Goal: Task Accomplishment & Management: Use online tool/utility

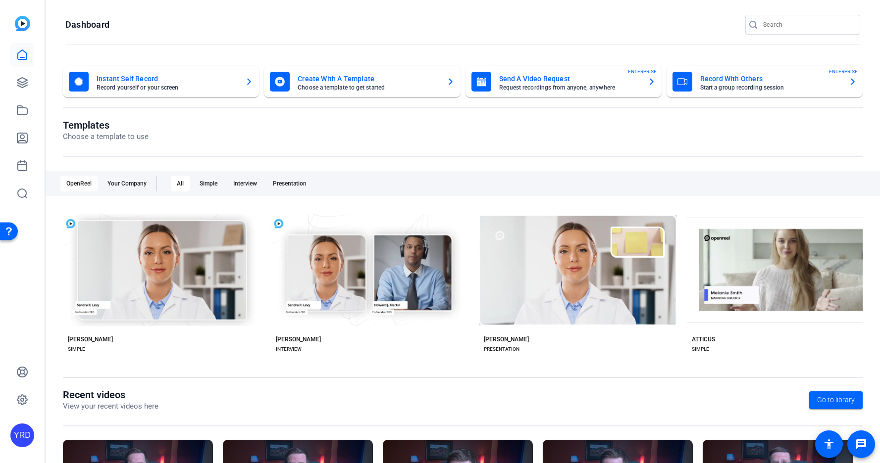
scroll to position [114, 0]
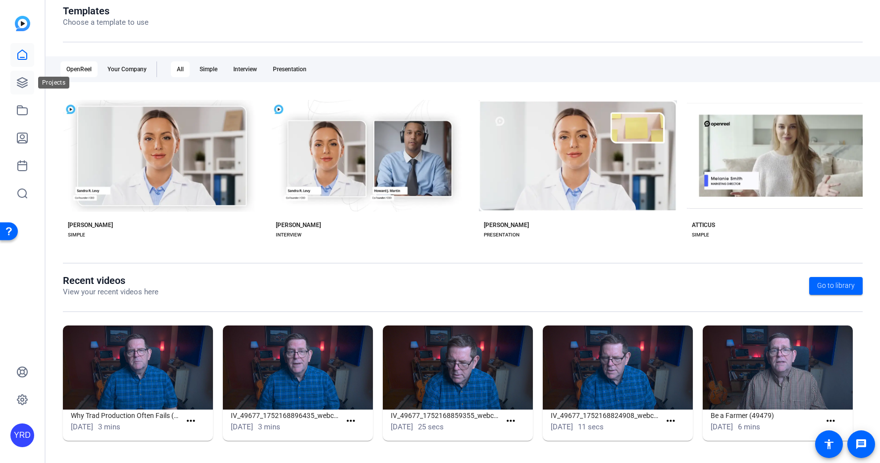
click at [21, 86] on icon at bounding box center [22, 83] width 10 height 10
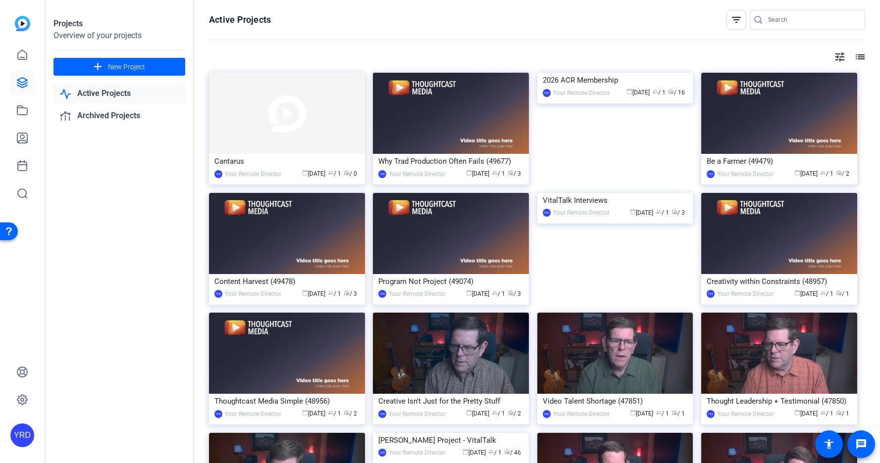
click at [786, 20] on input "Search" at bounding box center [812, 20] width 89 height 12
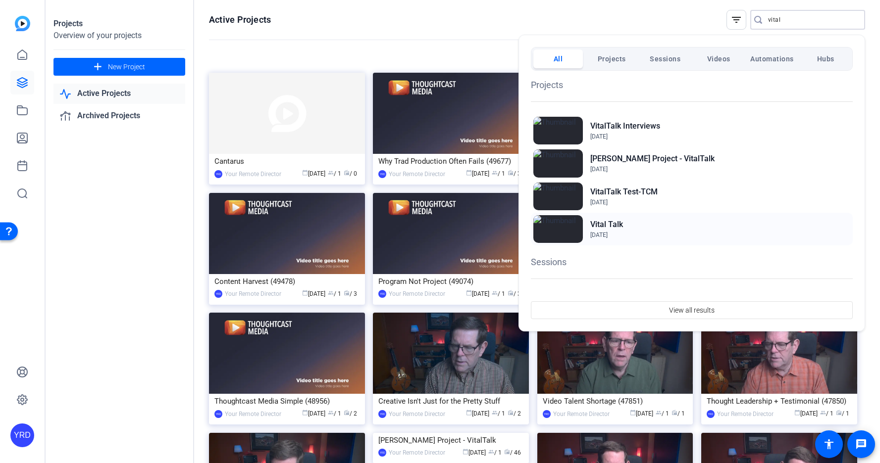
type input "vital"
click at [594, 224] on h2 "Vital Talk" at bounding box center [606, 225] width 33 height 12
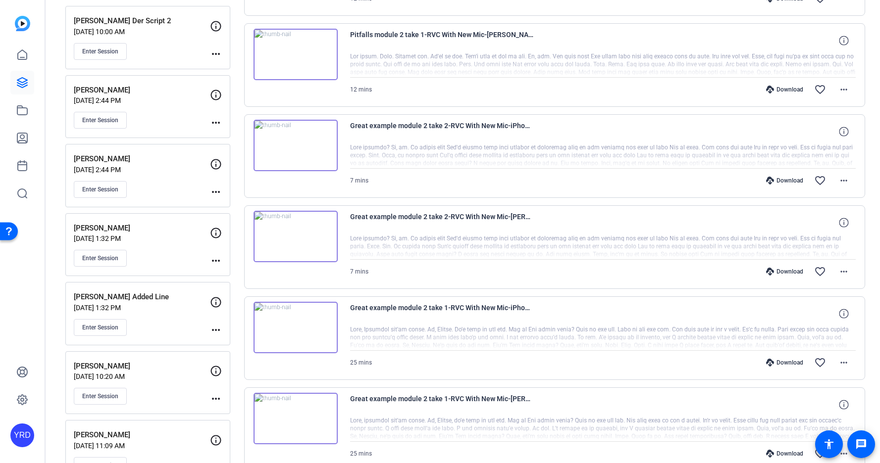
scroll to position [559, 0]
drag, startPoint x: 108, startPoint y: 225, endPoint x: 68, endPoint y: 227, distance: 39.6
click at [68, 227] on div "Jill Nuzzo Apr 02, 2025 @ 1:32 PM Enter Session more_horiz" at bounding box center [147, 244] width 165 height 63
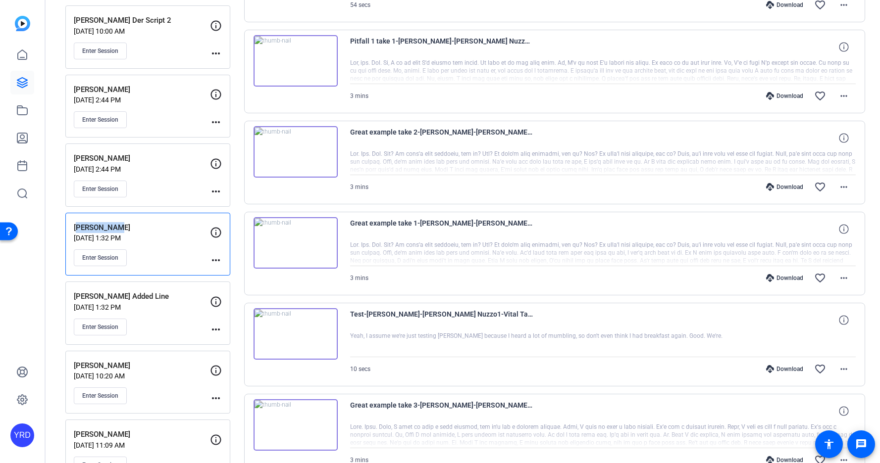
copy p "Jill Nuzzo"
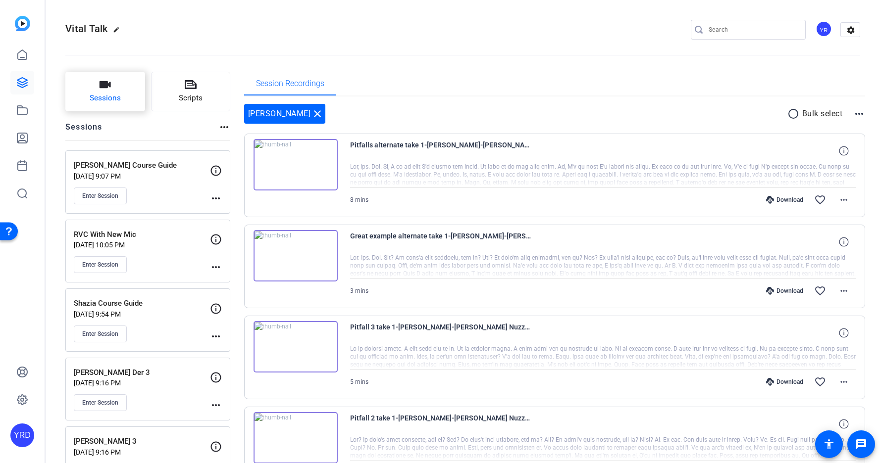
click at [118, 91] on button "Sessions" at bounding box center [105, 92] width 80 height 40
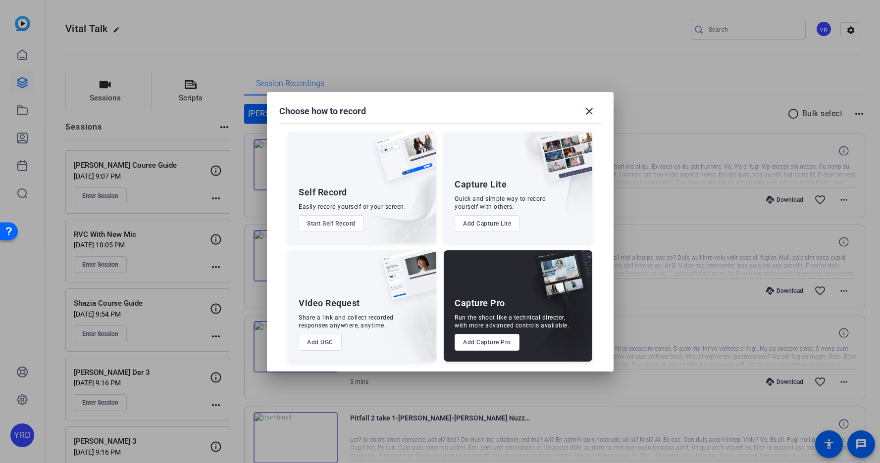
click at [498, 344] on button "Add Capture Pro" at bounding box center [486, 342] width 65 height 17
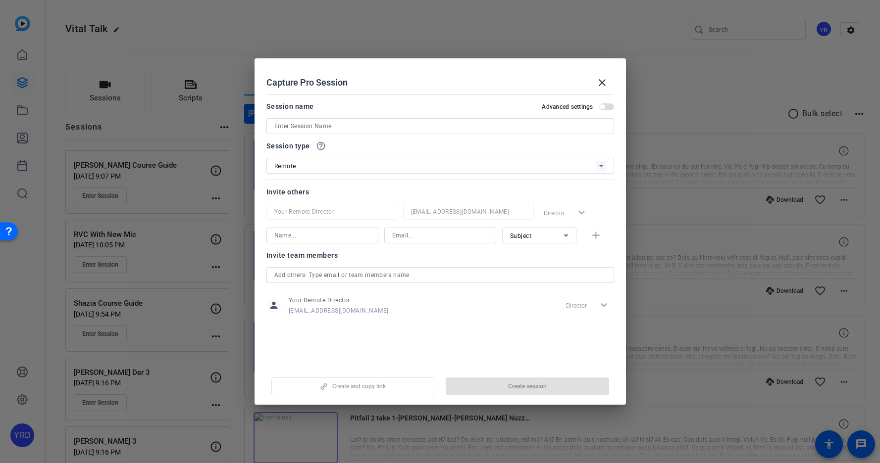
click at [413, 121] on input at bounding box center [440, 126] width 332 height 12
paste input "Jill Nuzzo"
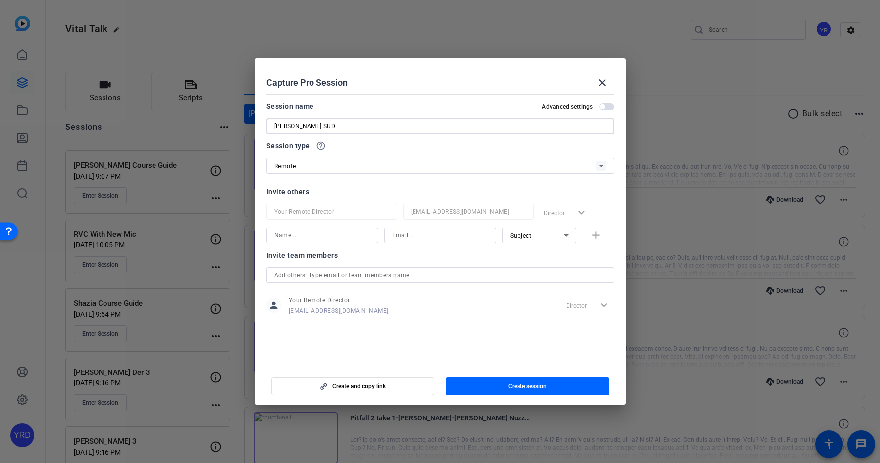
drag, startPoint x: 316, startPoint y: 130, endPoint x: 322, endPoint y: 125, distance: 7.7
click at [322, 125] on input "Jill Nuzzo SUD" at bounding box center [440, 126] width 332 height 12
type input "Jill Nuzzo SUD"
click at [509, 385] on span "Create session" at bounding box center [527, 387] width 39 height 8
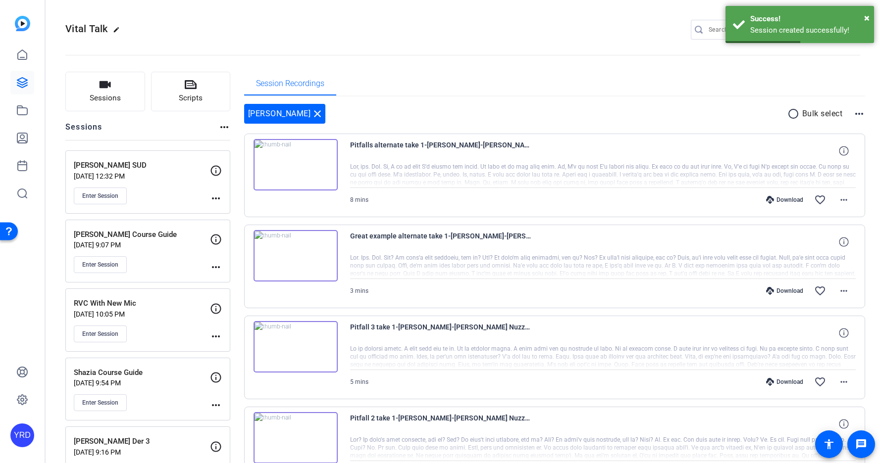
click at [216, 198] on mat-icon "more_horiz" at bounding box center [216, 199] width 12 height 12
click at [230, 209] on span "Edit Session" at bounding box center [240, 213] width 45 height 12
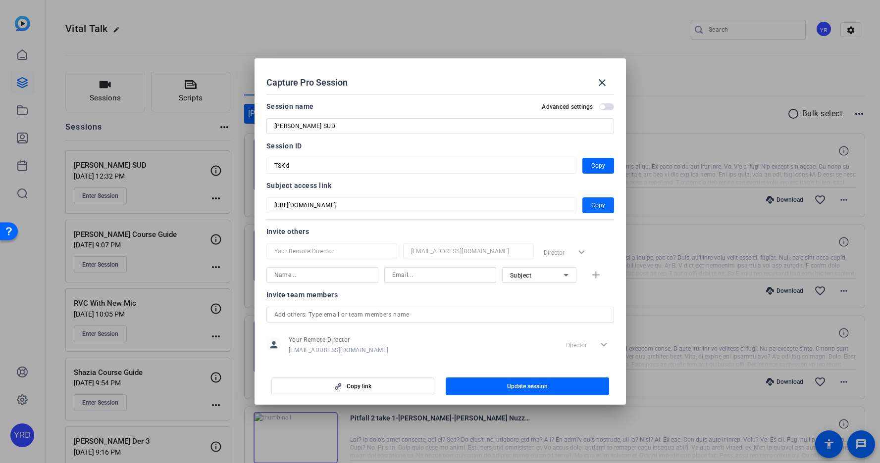
click at [594, 206] on span "Copy" at bounding box center [598, 205] width 14 height 12
click at [599, 86] on mat-icon "close" at bounding box center [602, 83] width 12 height 12
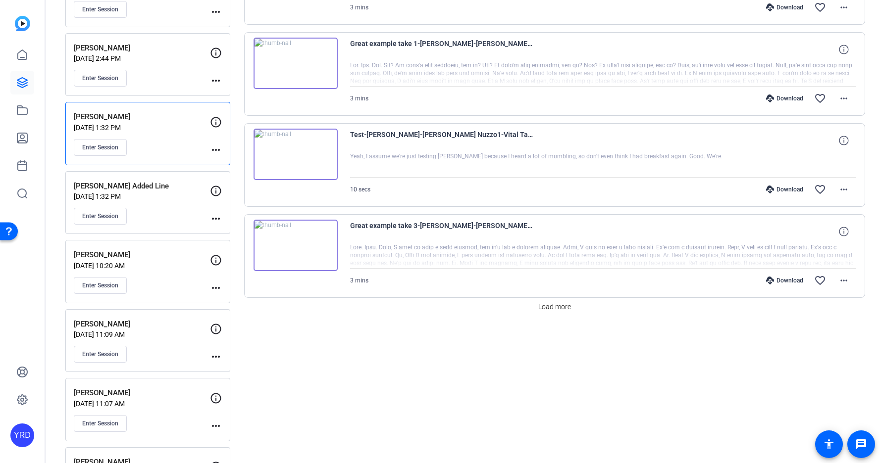
scroll to position [740, 0]
drag, startPoint x: 125, startPoint y: 251, endPoint x: 68, endPoint y: 251, distance: 56.9
click at [68, 251] on div "Gretchen Lair Apr 02, 2025 @ 10:20 AM Enter Session more_horiz" at bounding box center [147, 270] width 165 height 63
copy p "Gretchen Lair"
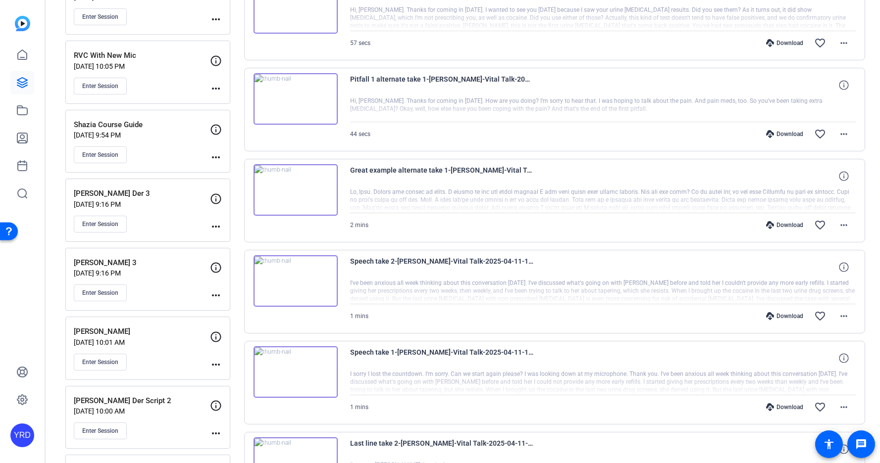
scroll to position [0, 0]
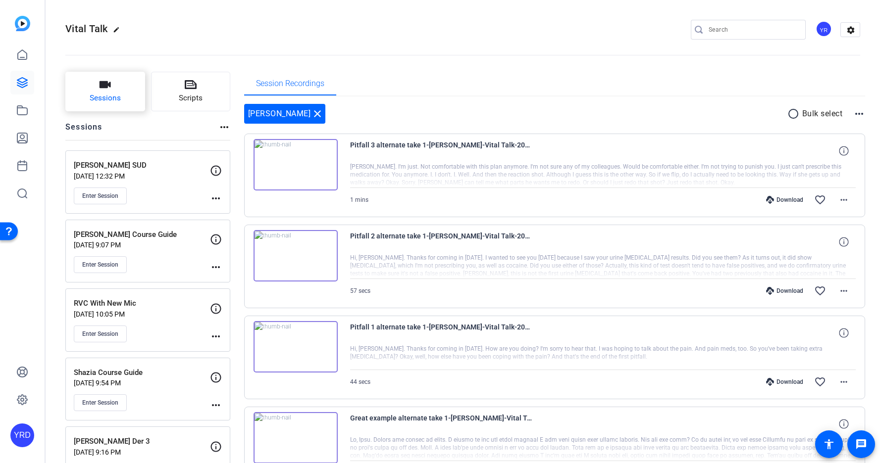
click at [109, 89] on icon "button" at bounding box center [105, 85] width 12 height 12
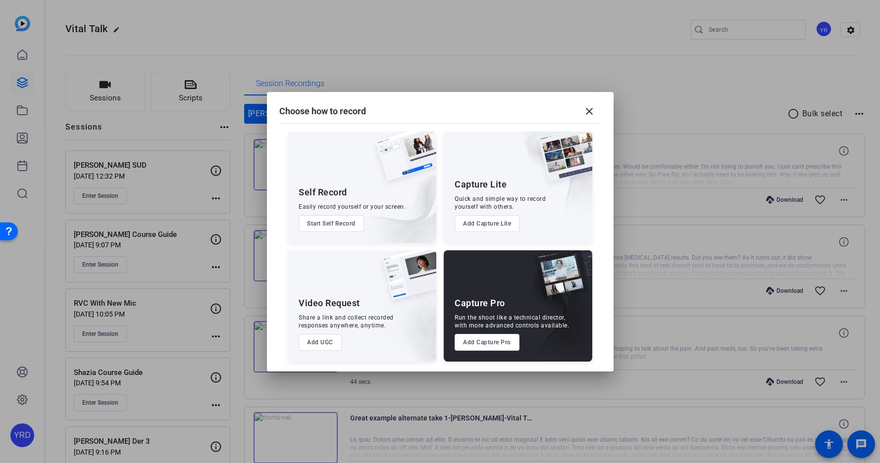
click at [479, 341] on button "Add Capture Pro" at bounding box center [486, 342] width 65 height 17
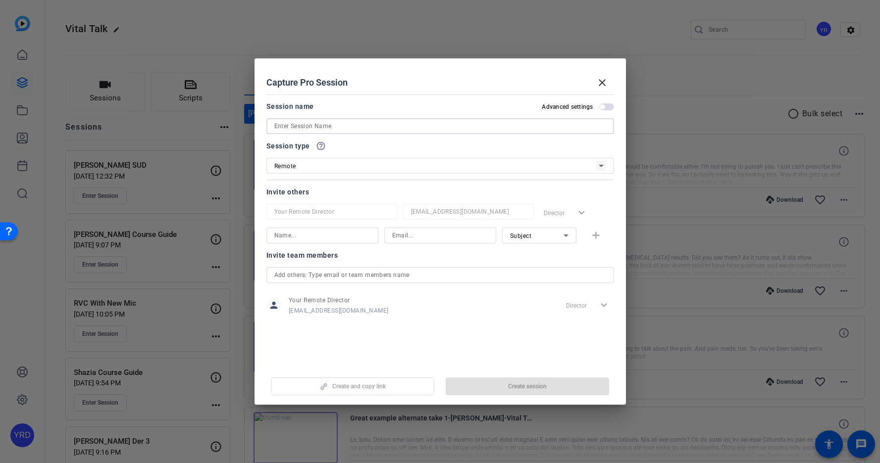
click at [481, 127] on input at bounding box center [440, 126] width 332 height 12
paste input "Gretchen Lair"
type input "Gretchen Lair SUD"
click at [556, 391] on span "button" at bounding box center [527, 387] width 163 height 24
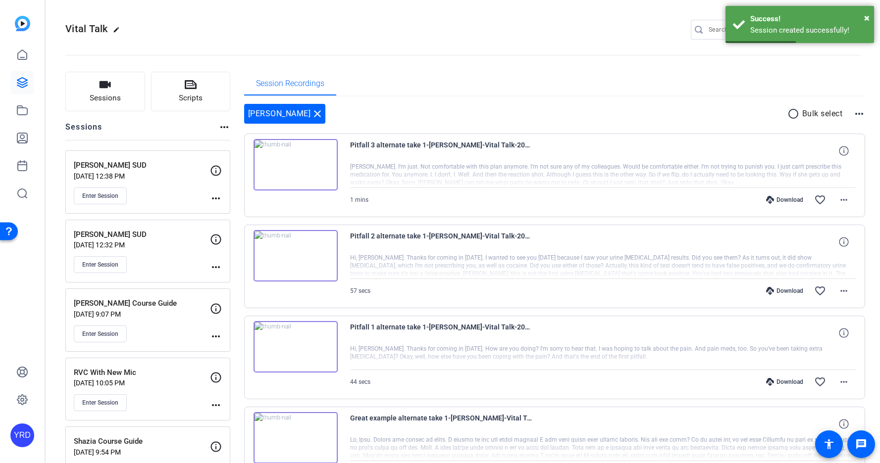
click at [212, 197] on mat-icon "more_horiz" at bounding box center [216, 199] width 12 height 12
click at [236, 217] on span "Edit Session" at bounding box center [240, 213] width 45 height 12
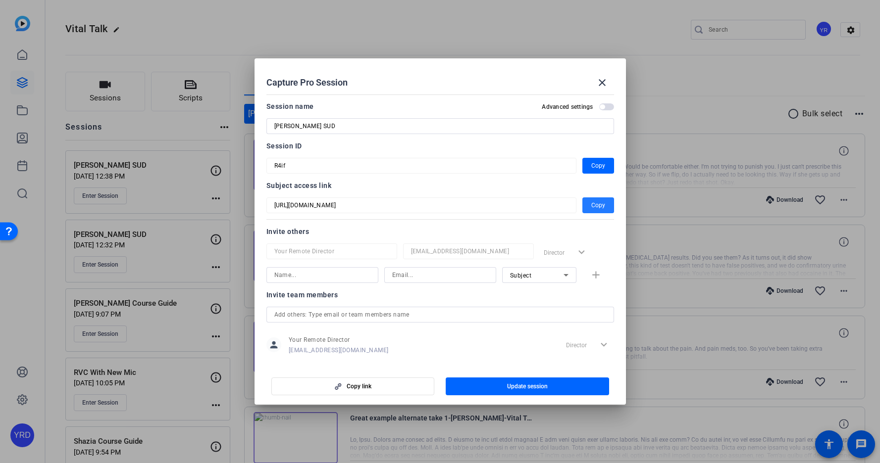
click at [598, 203] on span "Copy" at bounding box center [598, 205] width 14 height 12
click at [603, 81] on mat-icon "close" at bounding box center [602, 83] width 12 height 12
